Goal: Find specific page/section: Find specific page/section

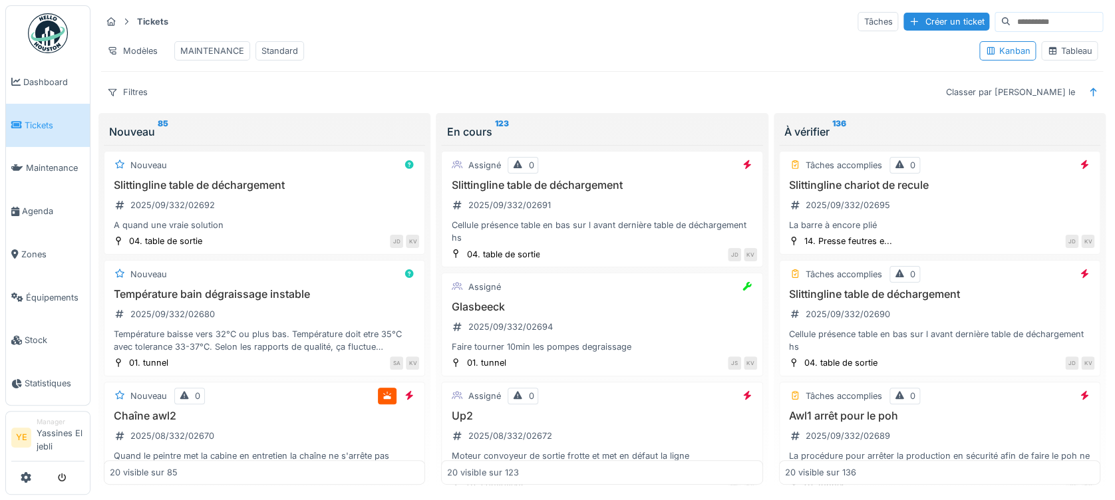
click at [70, 22] on link at bounding box center [47, 33] width 49 height 49
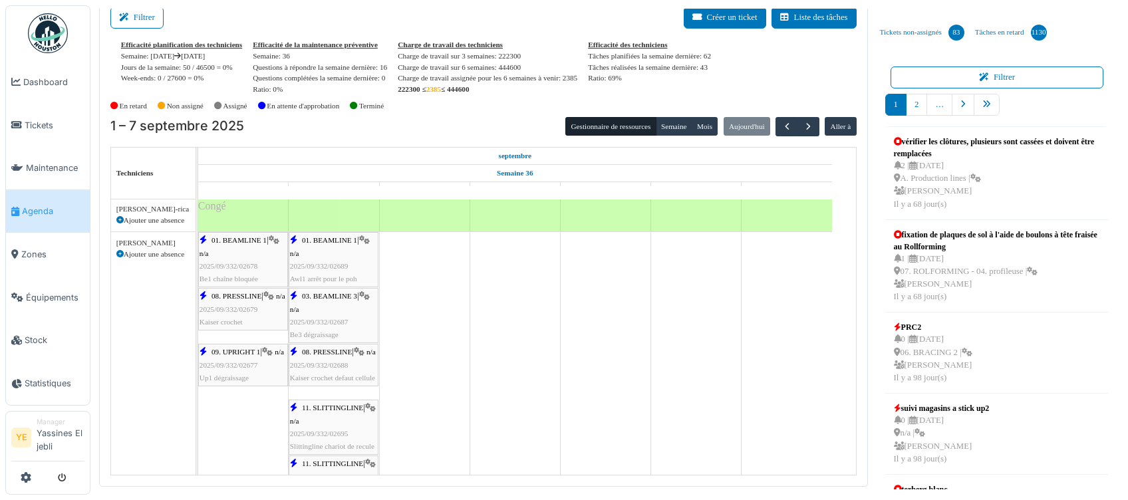
scroll to position [1596, 0]
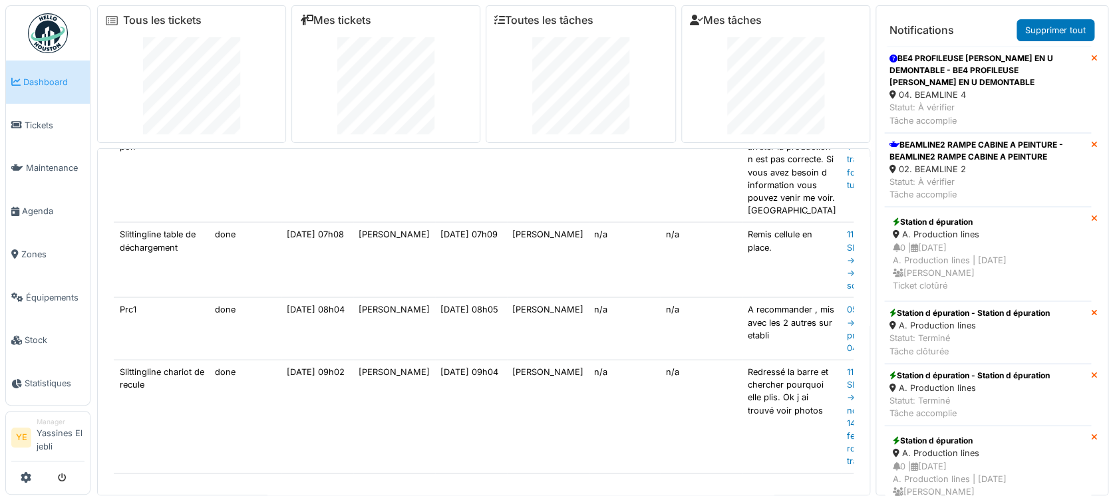
scroll to position [1537, 0]
click at [35, 135] on link "Tickets" at bounding box center [48, 125] width 84 height 43
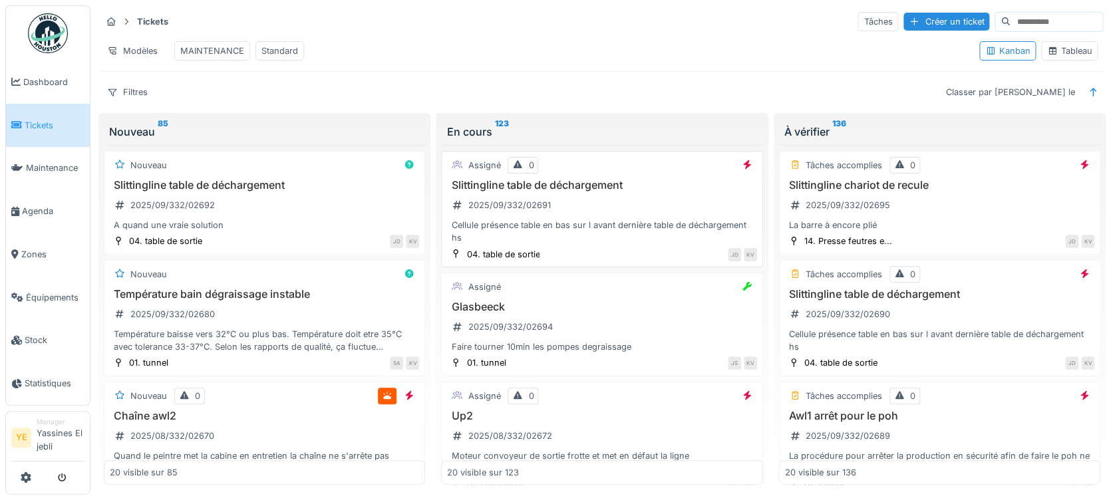
click at [338, 223] on div "Slittingline table de déchargement 2025/09/332/02692 A quand une vraie solution" at bounding box center [264, 205] width 309 height 53
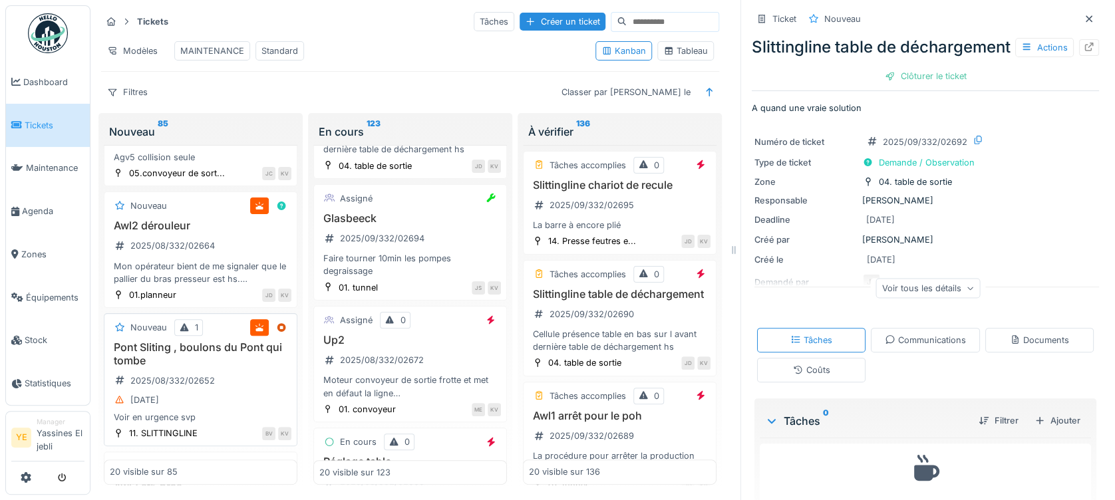
scroll to position [621, 0]
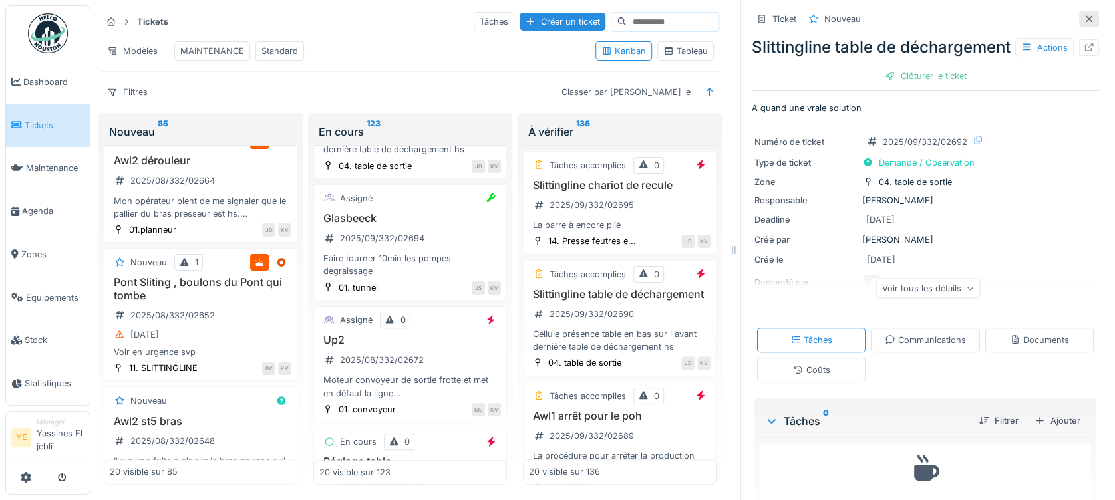
click at [1084, 21] on icon at bounding box center [1089, 19] width 11 height 9
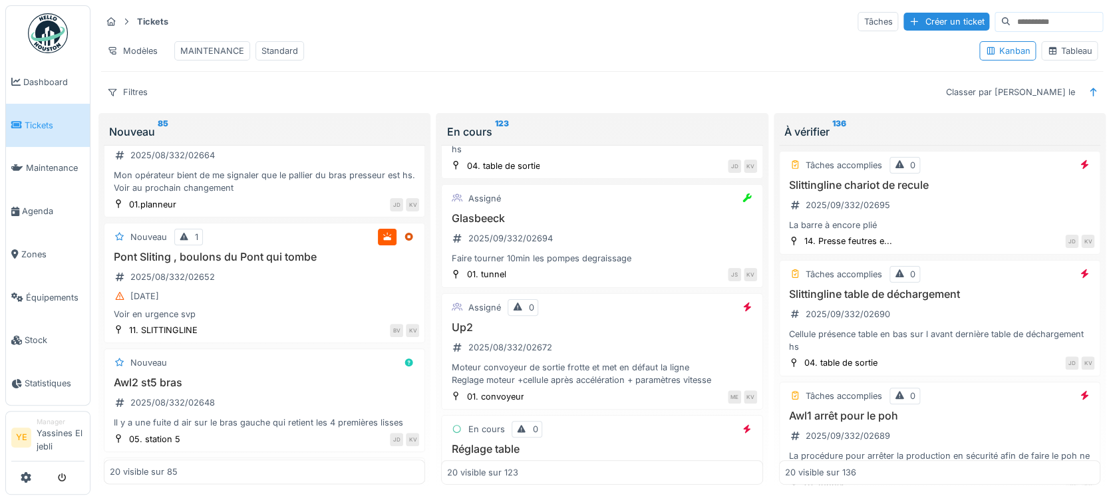
scroll to position [76, 0]
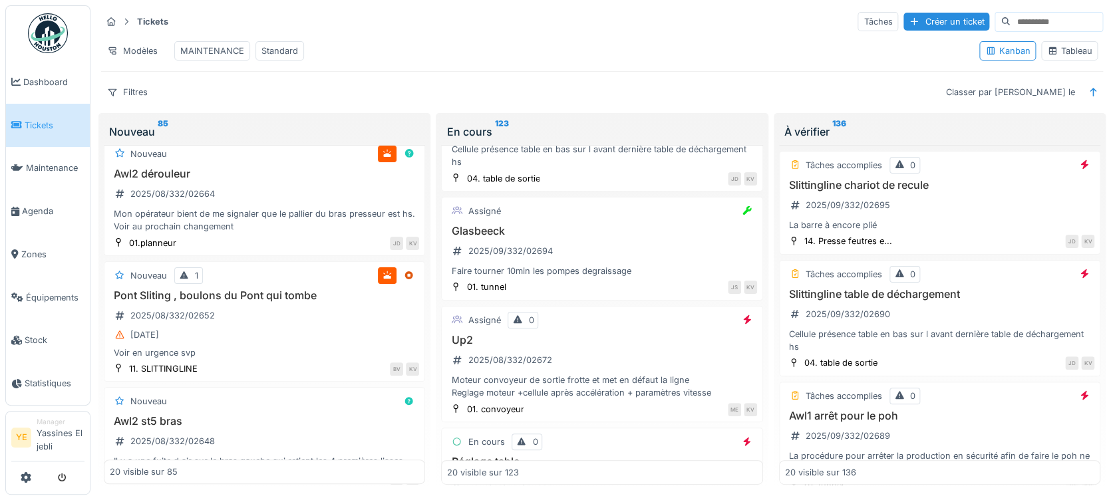
click at [35, 33] on img at bounding box center [48, 33] width 40 height 40
